Goal: Task Accomplishment & Management: Manage account settings

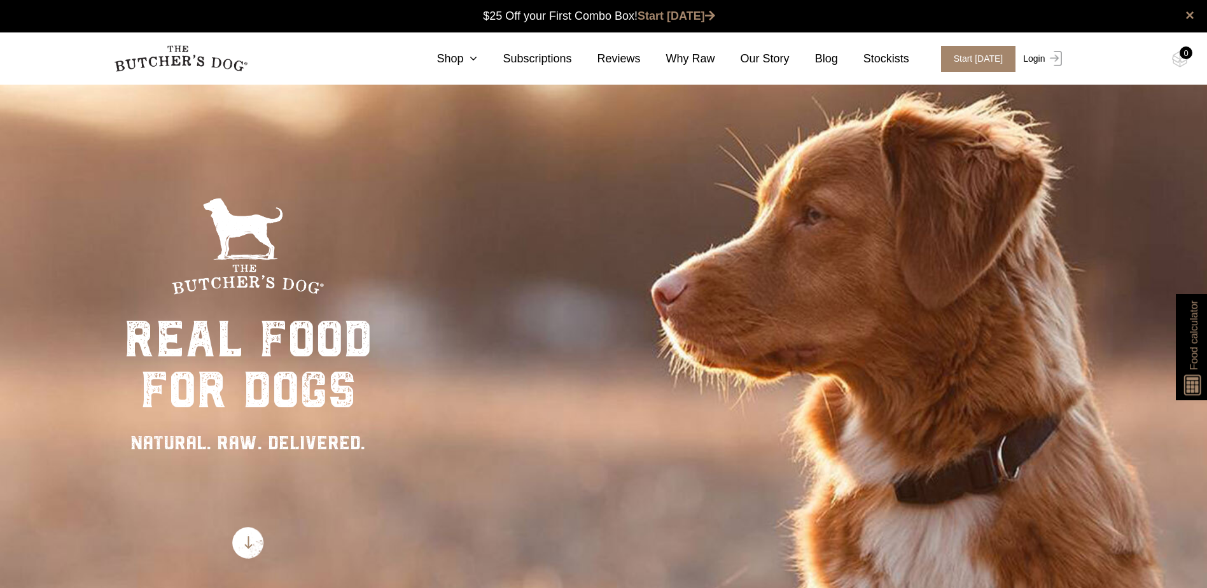
click at [1036, 61] on link "Login" at bounding box center [1040, 59] width 41 height 26
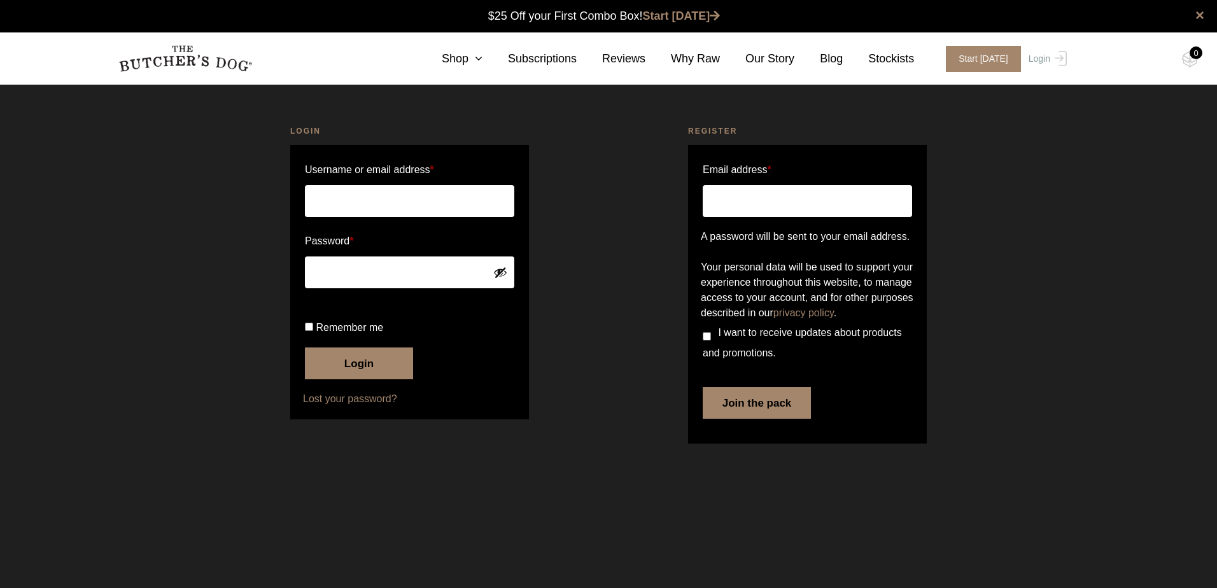
type input "kimcorderoy@bigpond.com"
click at [307, 331] on input "Remember me" at bounding box center [309, 327] width 8 height 8
checkbox input "true"
click at [340, 379] on button "Login" at bounding box center [359, 363] width 108 height 32
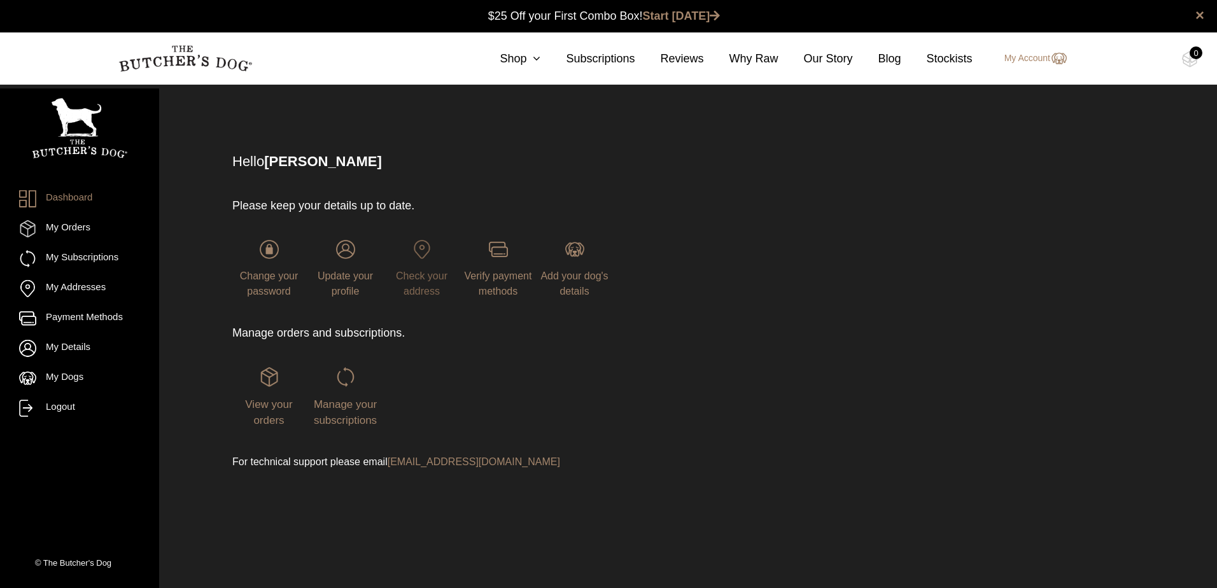
click at [427, 270] on span "Check your address" at bounding box center [422, 283] width 52 height 26
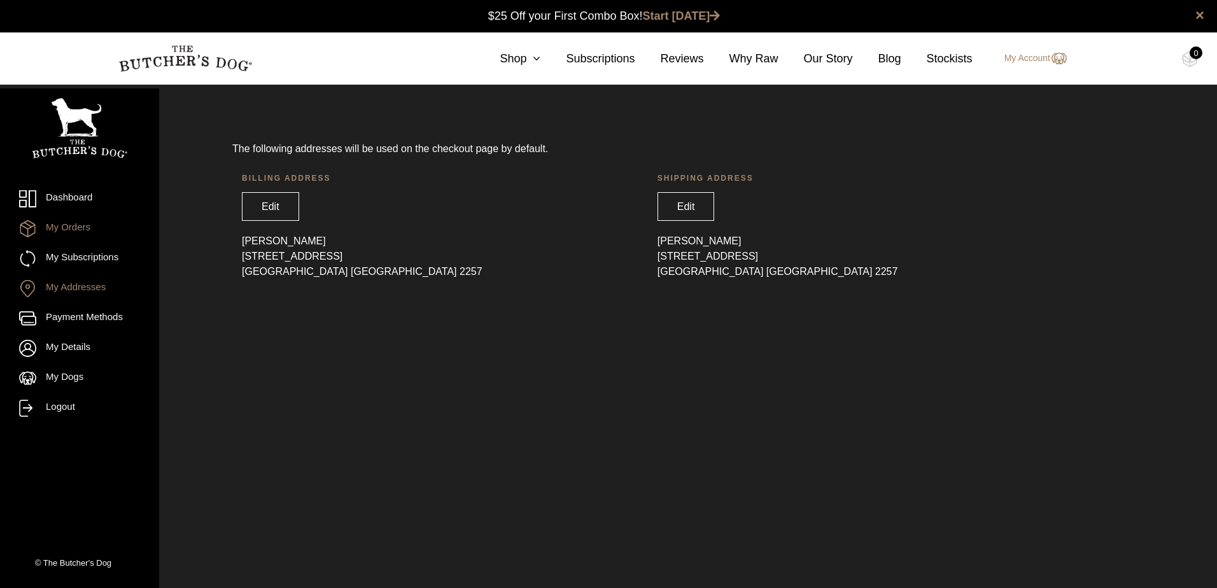
click at [68, 224] on link "My Orders" at bounding box center [79, 228] width 121 height 17
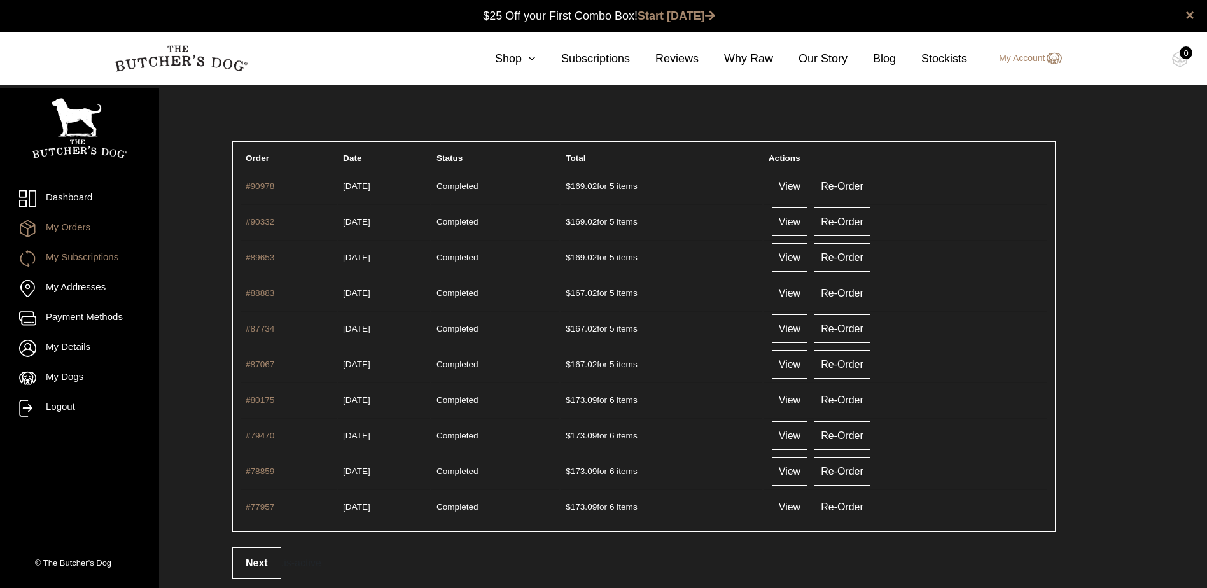
click at [103, 260] on link "My Subscriptions" at bounding box center [79, 258] width 121 height 17
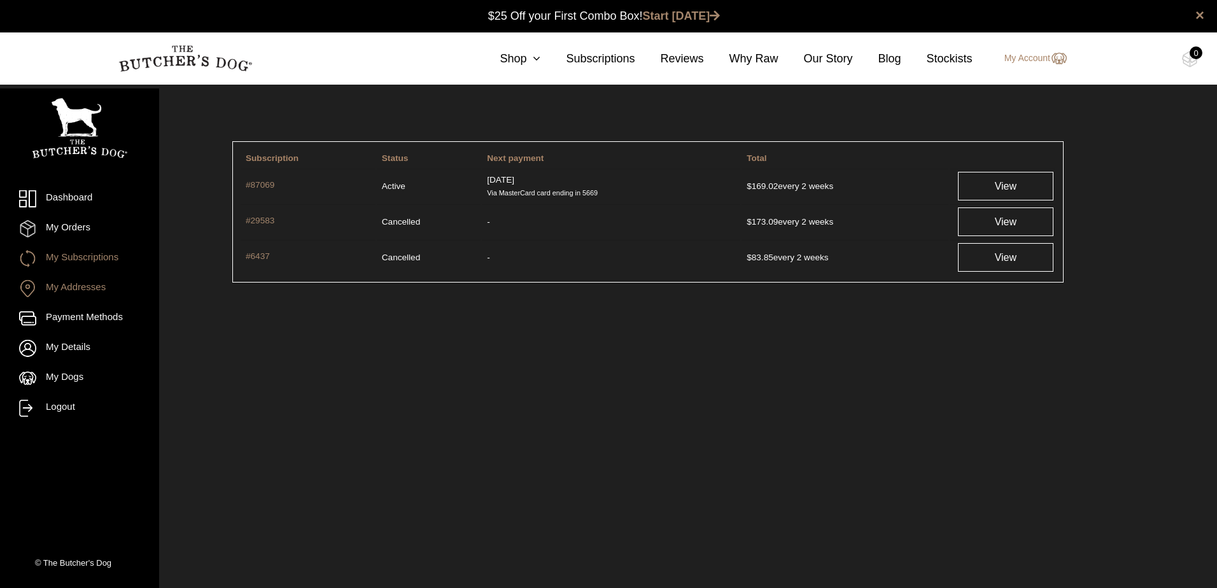
click at [102, 288] on link "My Addresses" at bounding box center [79, 288] width 121 height 17
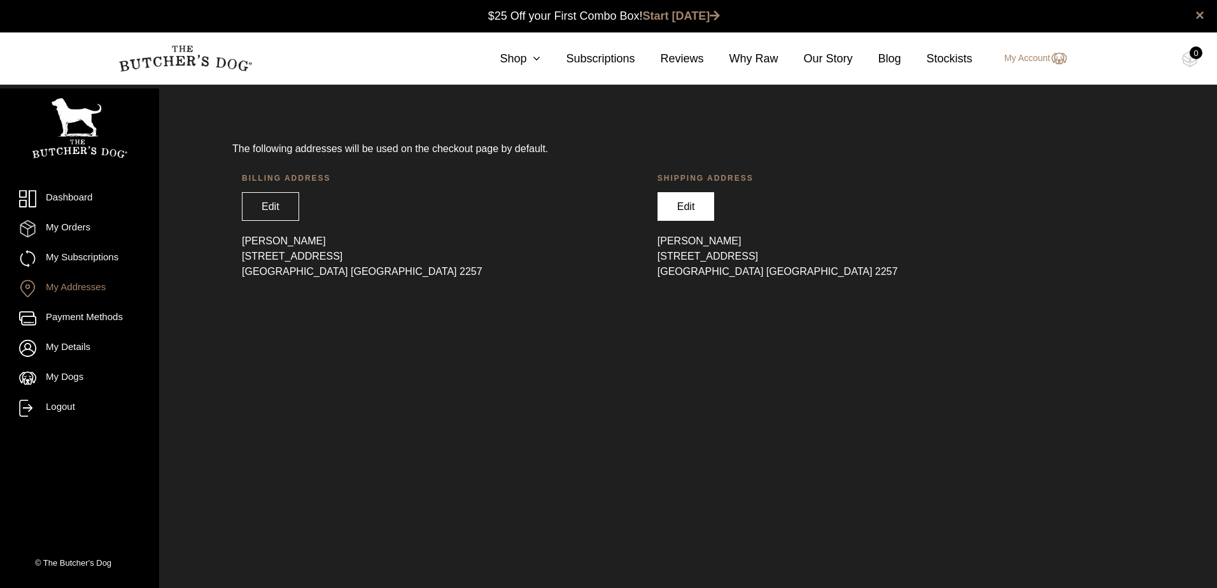
click at [681, 204] on link "Edit" at bounding box center [685, 206] width 57 height 29
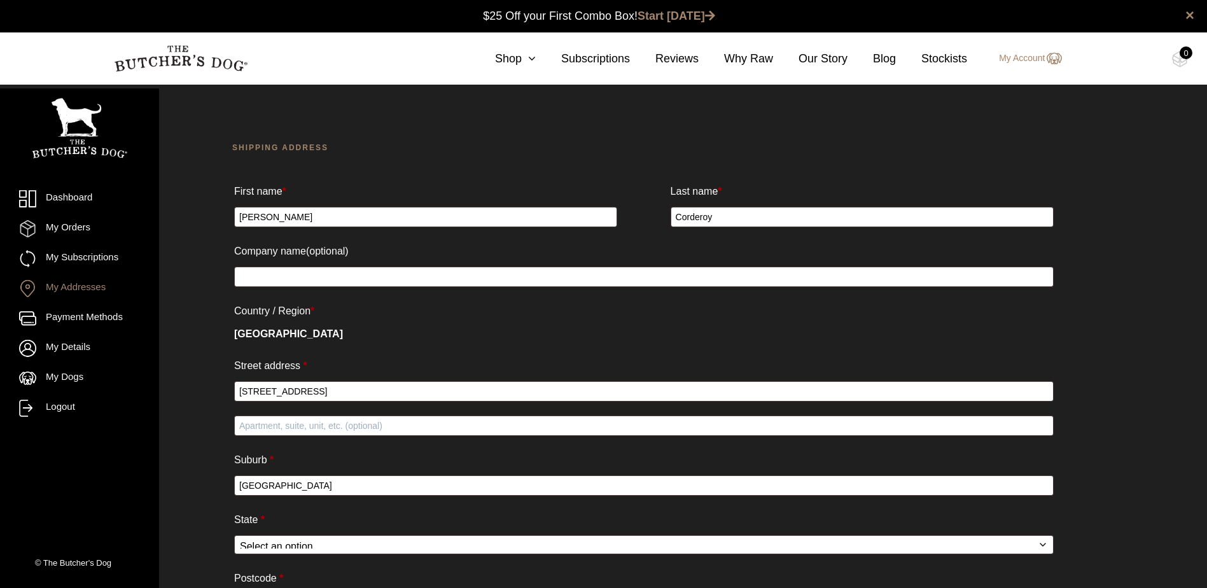
select select "[GEOGRAPHIC_DATA]"
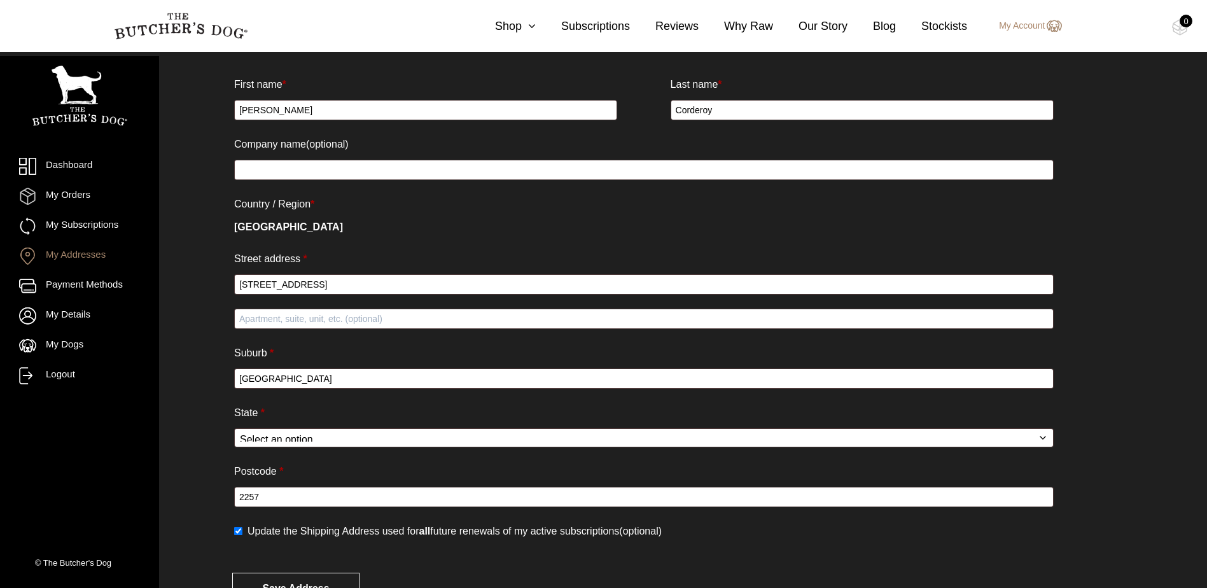
scroll to position [127, 0]
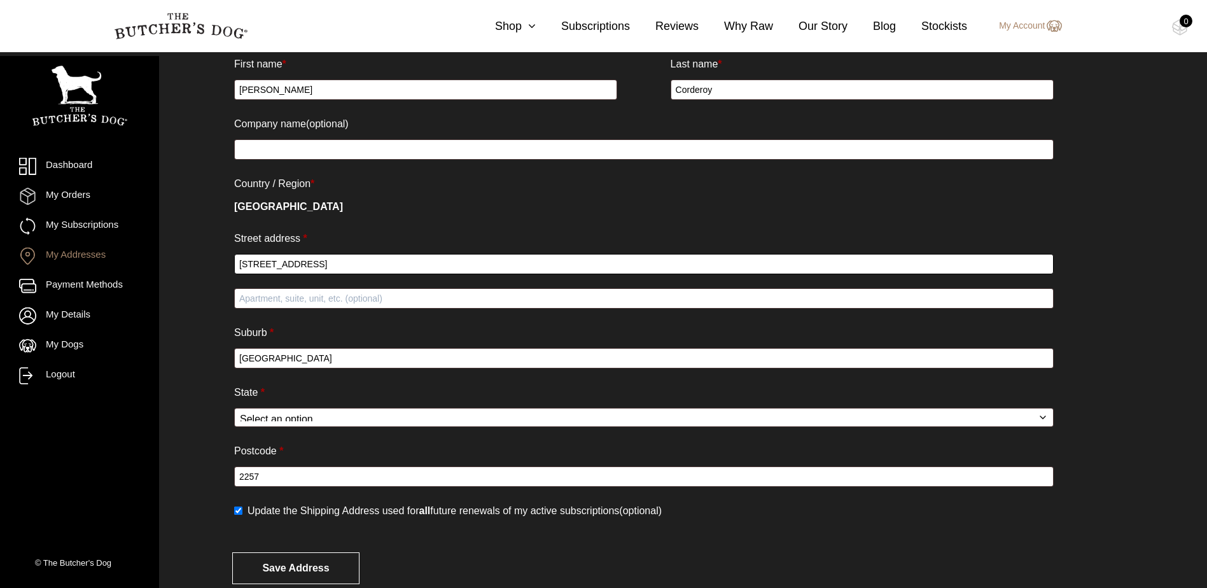
drag, startPoint x: 335, startPoint y: 267, endPoint x: 215, endPoint y: 270, distance: 120.3
click at [215, 270] on div "Shipping address First name * [PERSON_NAME] Last name * Corderoy Company name (…" at bounding box center [644, 299] width 951 height 634
type input "[STREET_ADDRESS]"
drag, startPoint x: 309, startPoint y: 367, endPoint x: 225, endPoint y: 373, distance: 84.2
click at [225, 373] on div "Shipping address First name * [PERSON_NAME] Last name * Corderoy Company name (…" at bounding box center [644, 299] width 951 height 634
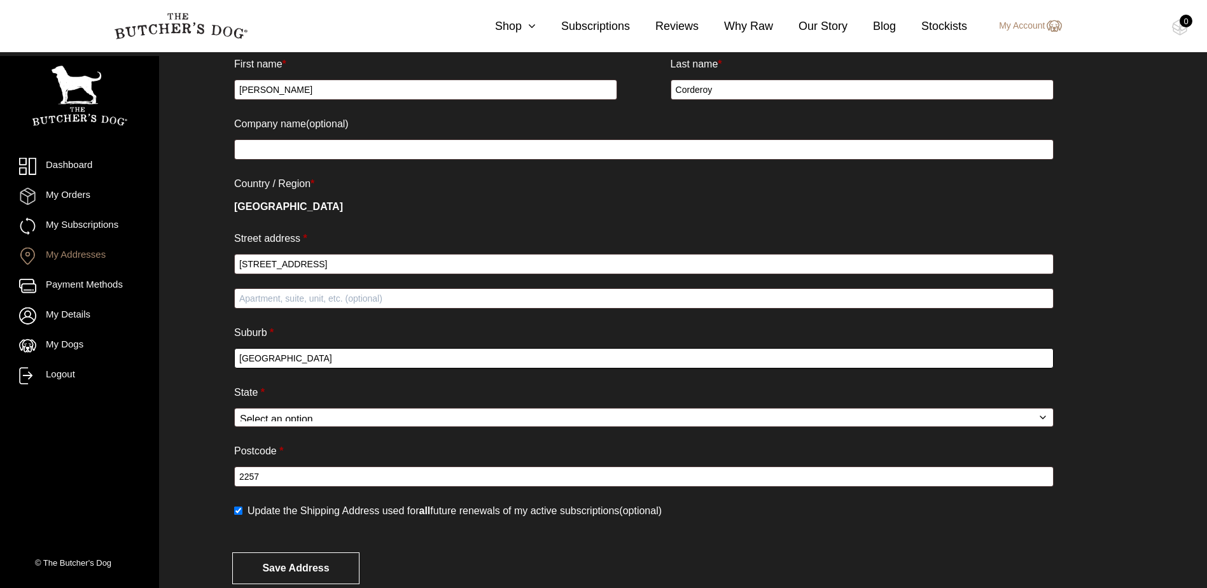
type input "Umina Beach"
click at [553, 404] on p "State * Select an option… Australian Capital Territory New South Wales Northern…" at bounding box center [643, 405] width 823 height 48
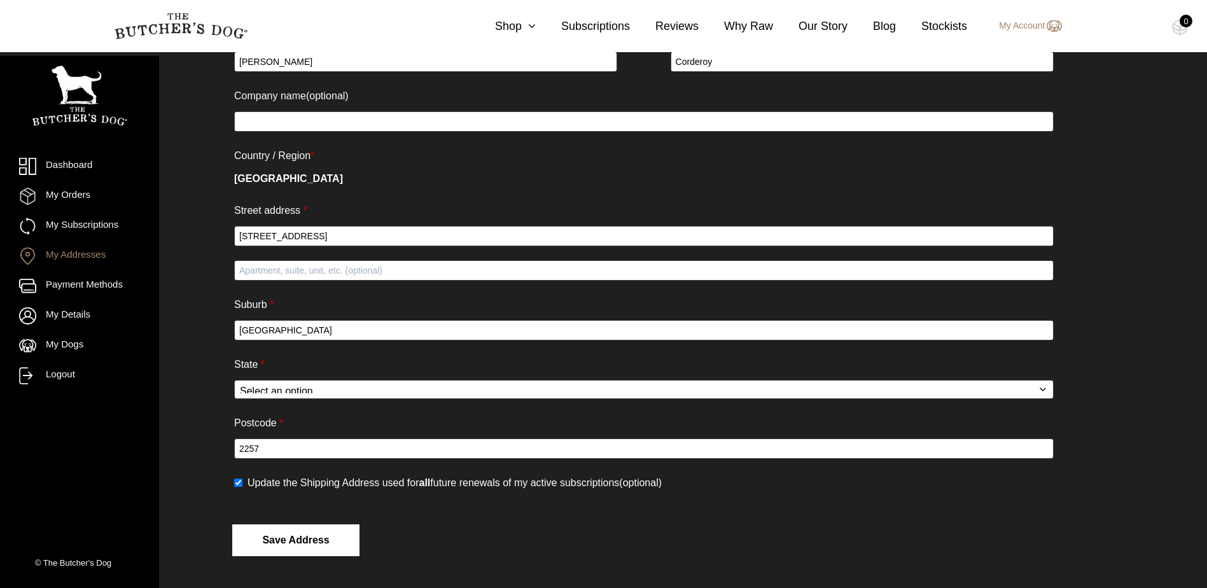
click at [289, 542] on button "Save address" at bounding box center [295, 540] width 127 height 32
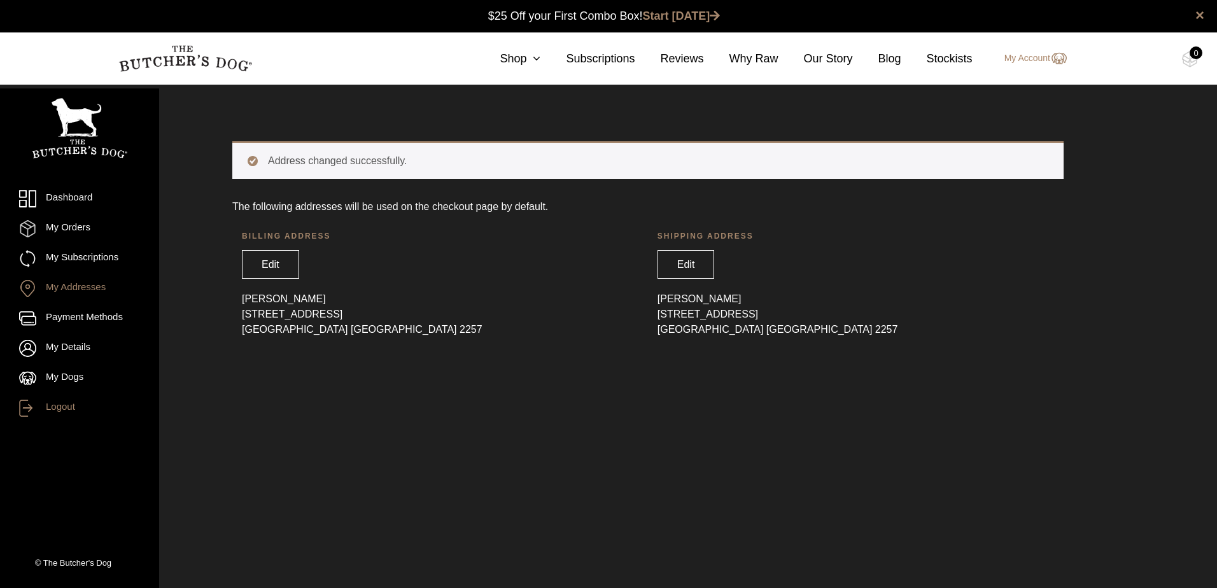
click at [58, 412] on link "Logout" at bounding box center [79, 408] width 121 height 17
